Goal: Task Accomplishment & Management: Use online tool/utility

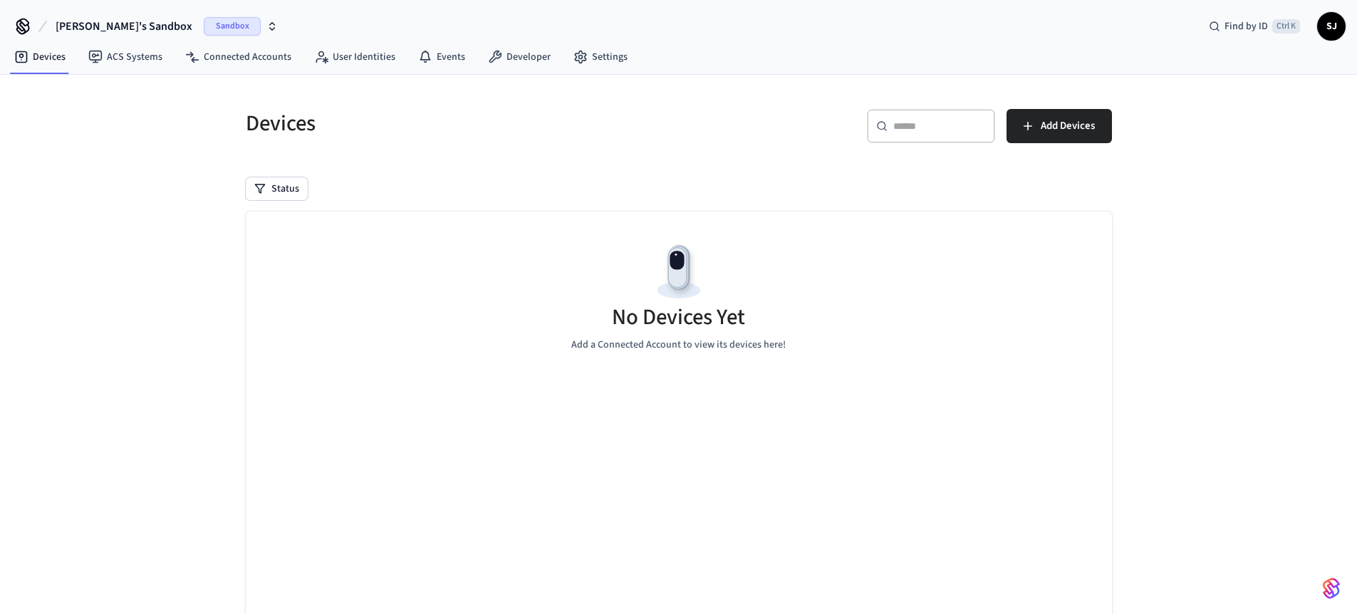
click at [80, 17] on button "[PERSON_NAME]'s Sandbox Sandbox" at bounding box center [166, 26] width 231 height 30
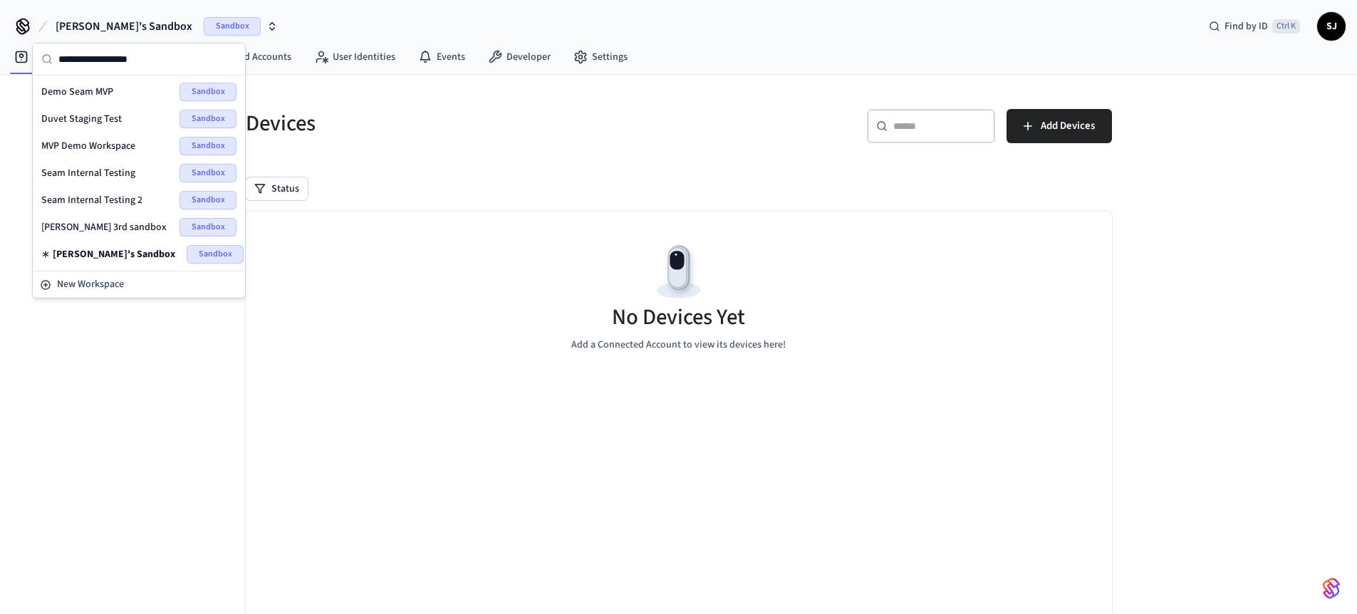
click at [98, 195] on span "Seam Internal Testing 2" at bounding box center [91, 200] width 101 height 14
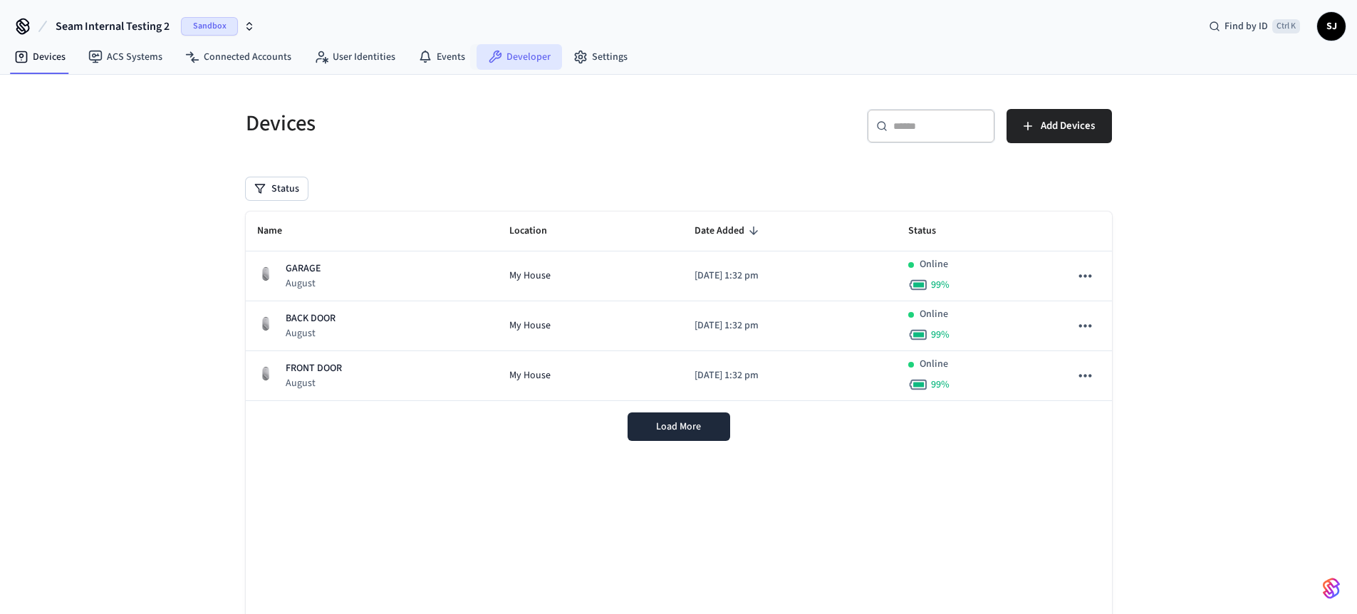
click at [518, 58] on link "Developer" at bounding box center [518, 57] width 85 height 26
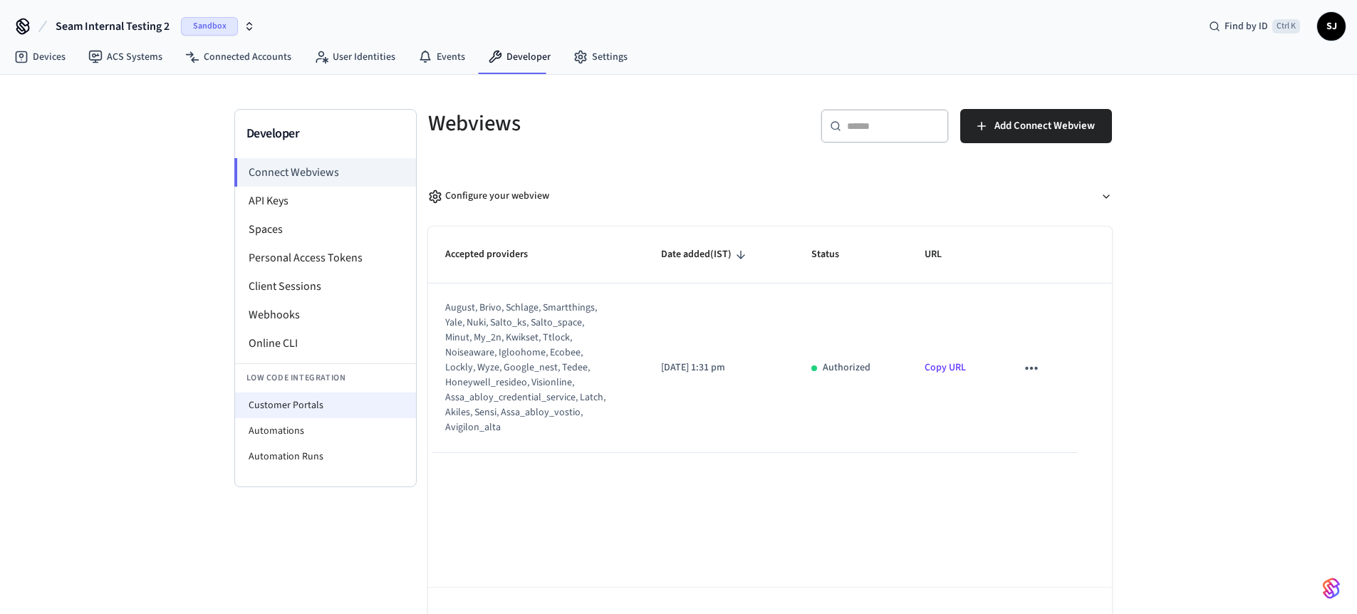
click at [271, 405] on li "Customer Portals" at bounding box center [325, 405] width 181 height 26
select select "**********"
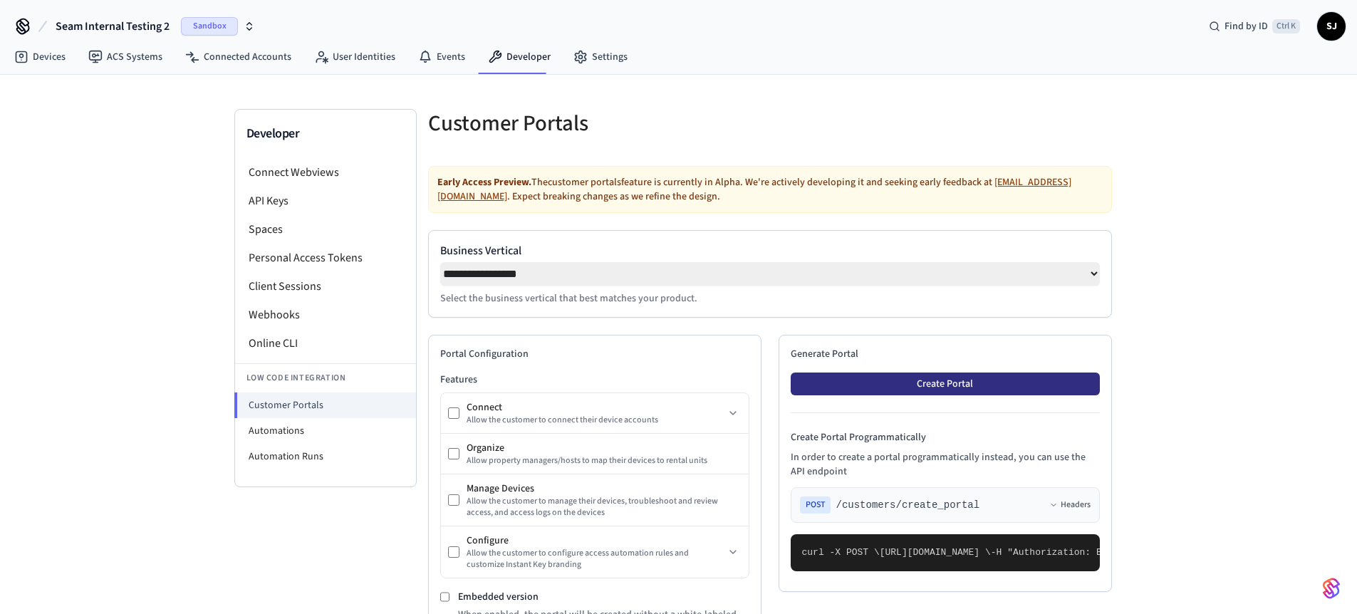
click at [843, 386] on button "Create Portal" at bounding box center [944, 383] width 309 height 23
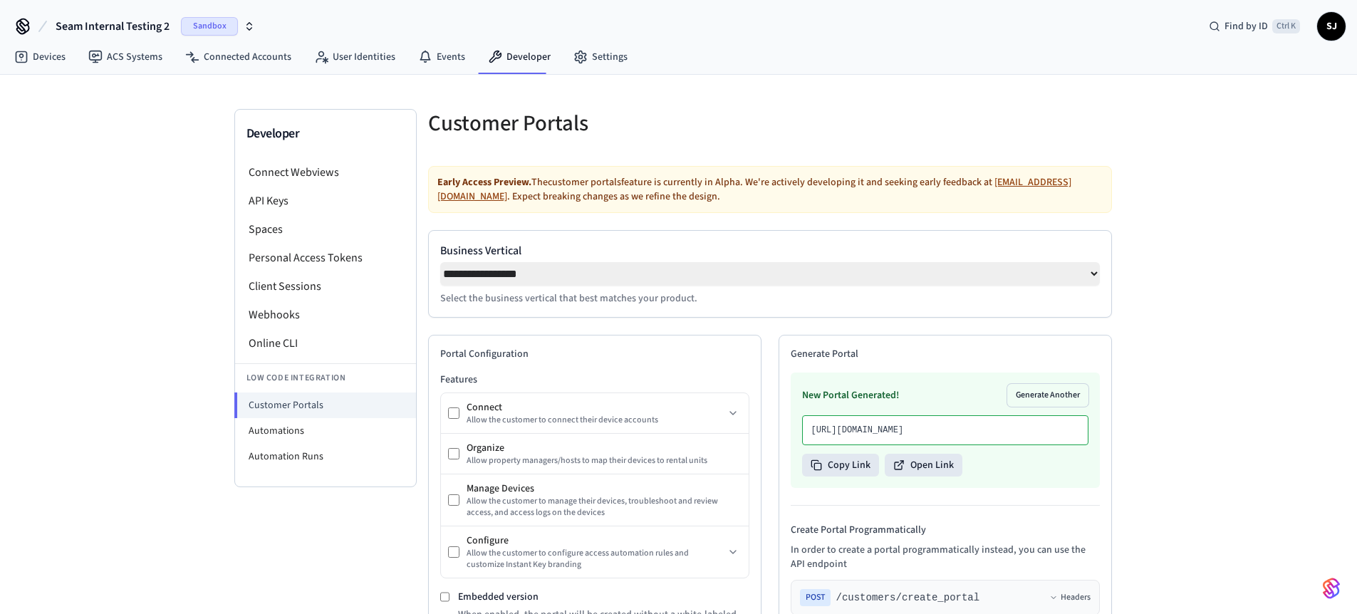
click at [946, 488] on div "New Portal Generated! Generate Another [URL][DOMAIN_NAME] Copy Link Open Link" at bounding box center [944, 429] width 309 height 115
click at [940, 476] on button "Open Link" at bounding box center [923, 465] width 78 height 23
